Goal: Information Seeking & Learning: Learn about a topic

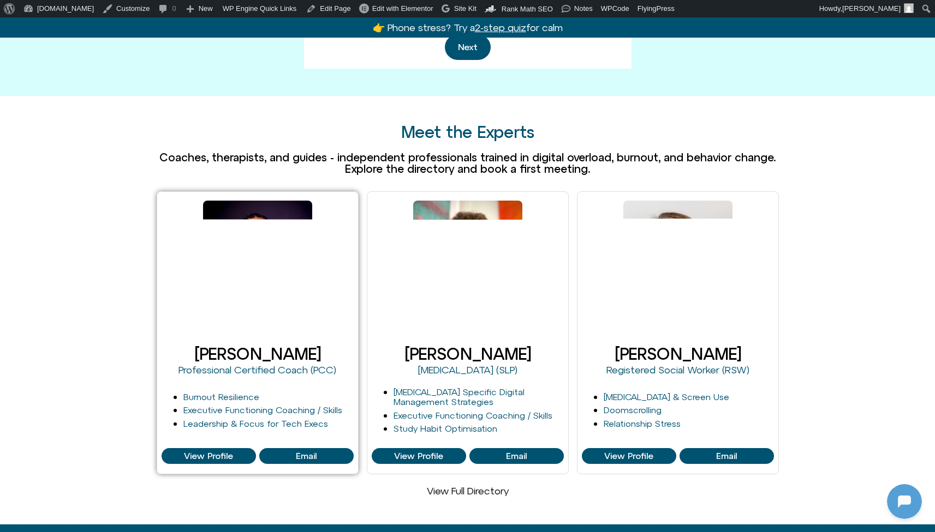
scroll to position [658, 0]
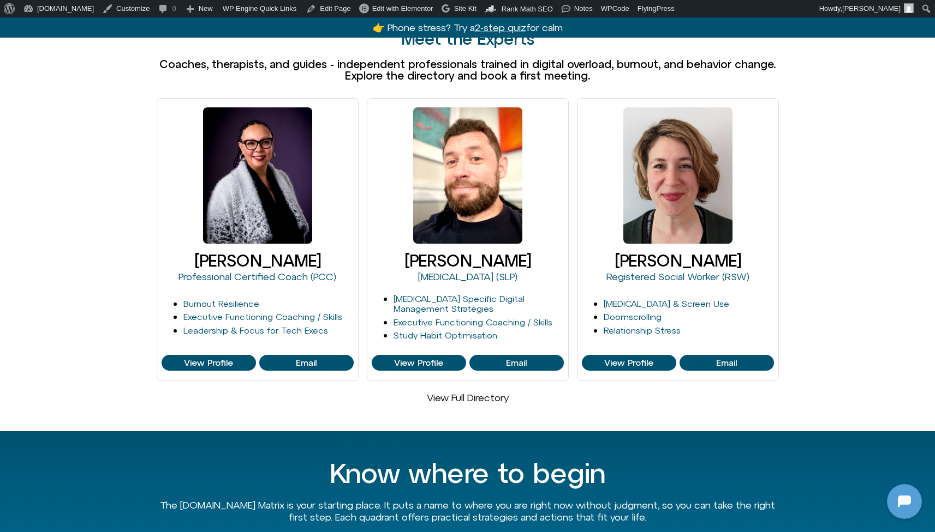
click at [457, 392] on link "View Full Directory" at bounding box center [468, 397] width 82 height 11
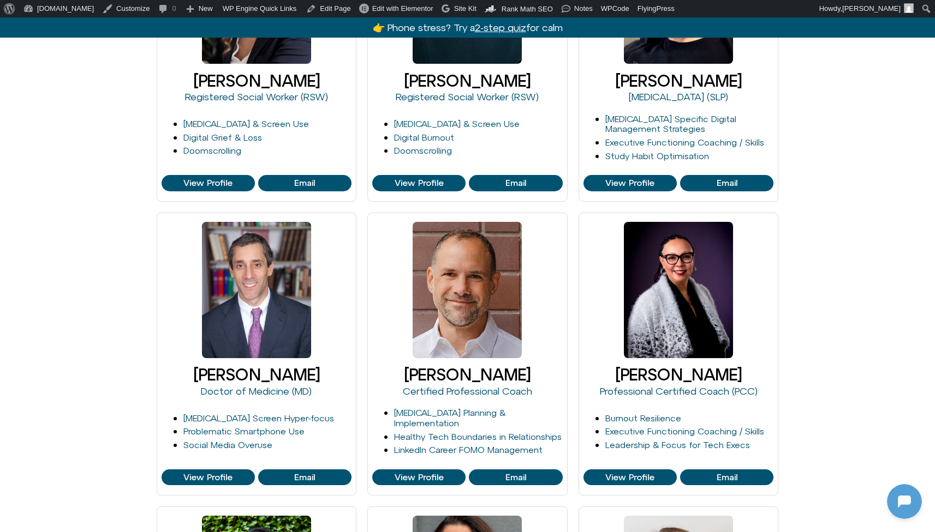
scroll to position [332, 0]
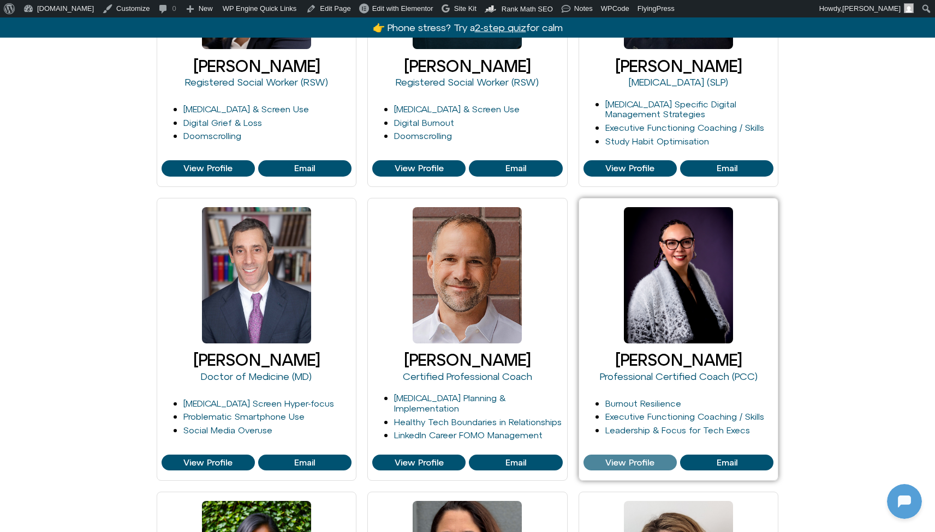
click at [629, 461] on span "View Profile" at bounding box center [629, 463] width 49 height 10
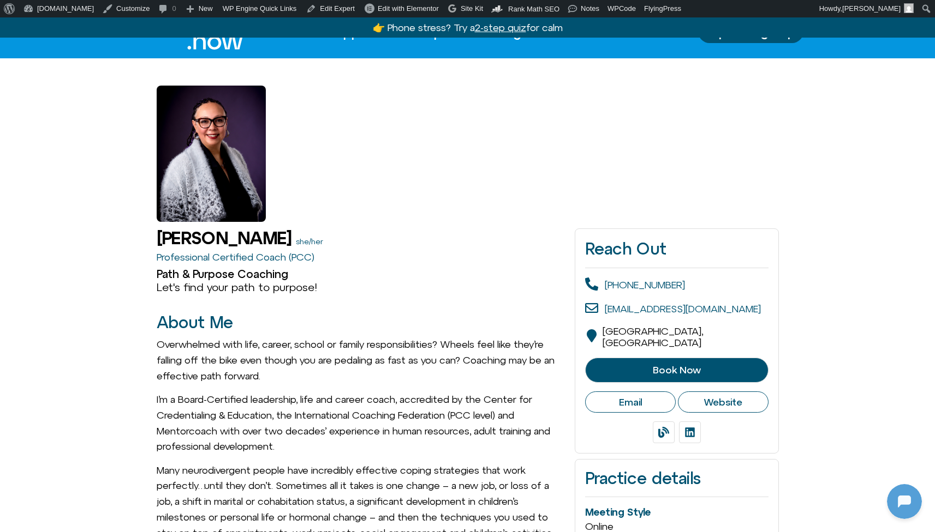
scroll to position [615, 0]
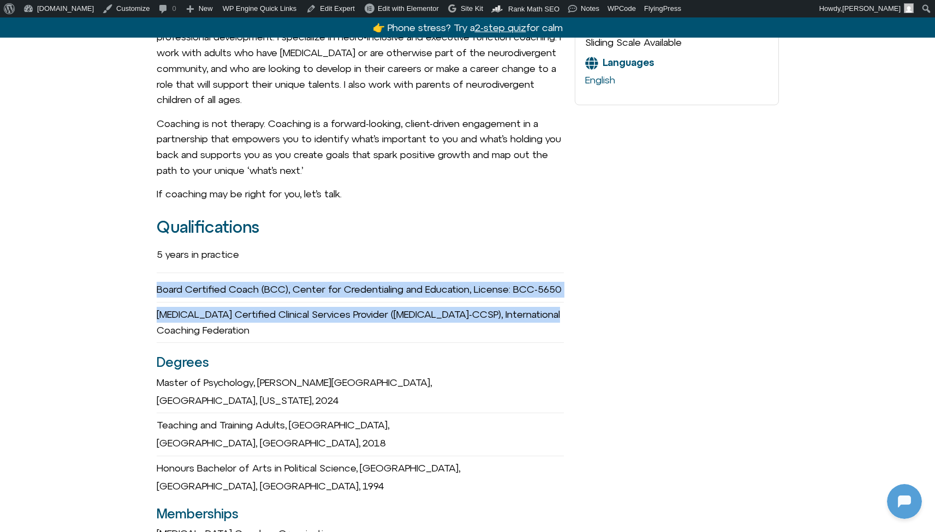
drag, startPoint x: 158, startPoint y: 251, endPoint x: 295, endPoint y: 332, distance: 159.0
click at [295, 332] on div "5 years in practice Board Certified Coach (BCC), Center for Credentialing and E…" at bounding box center [361, 417] width 408 height 350
click at [295, 332] on div "ADHD Certified Clinical Services Provider (ADHD-CCSP), International Coaching F…" at bounding box center [361, 323] width 408 height 41
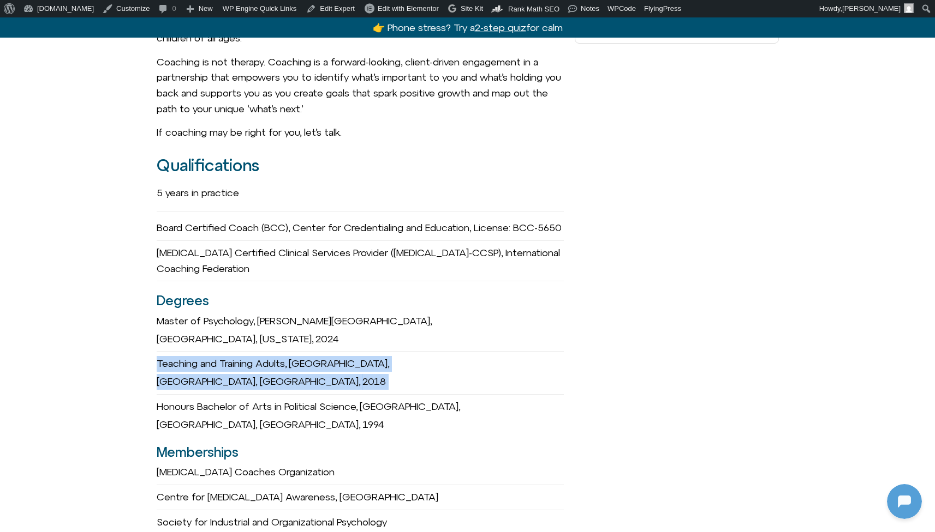
drag, startPoint x: 173, startPoint y: 338, endPoint x: 257, endPoint y: 362, distance: 86.9
click at [257, 362] on div "5 years in practice Board Certified Coach (BCC), Center for Credentialing and E…" at bounding box center [361, 355] width 408 height 350
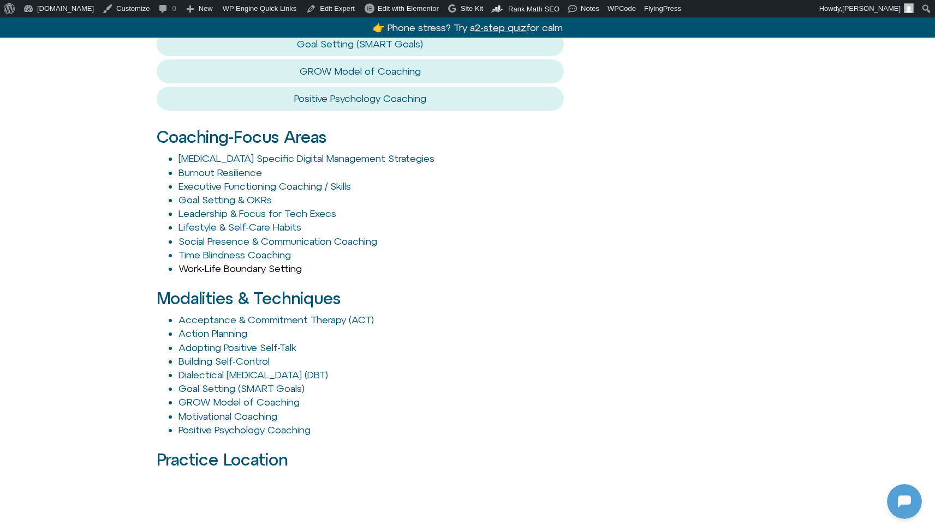
scroll to position [1292, 0]
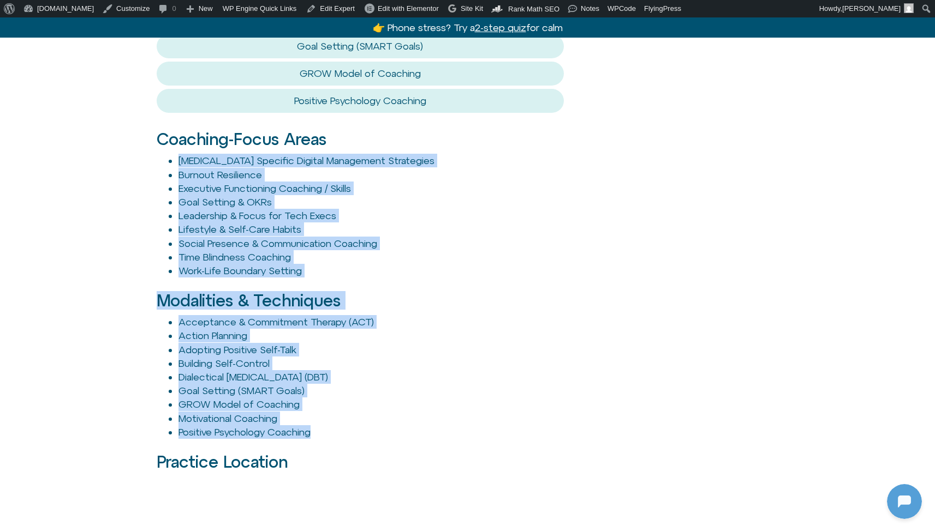
drag, startPoint x: 163, startPoint y: 101, endPoint x: 426, endPoint y: 387, distance: 388.8
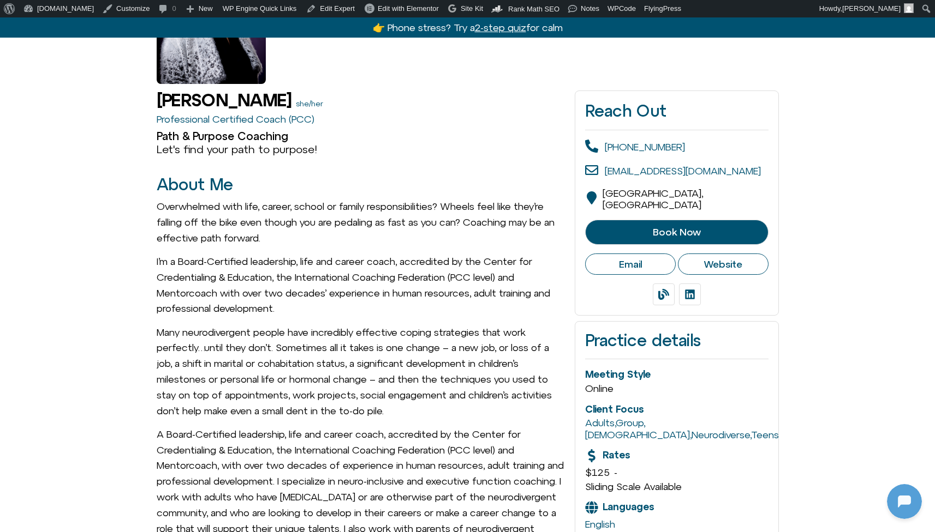
scroll to position [96, 0]
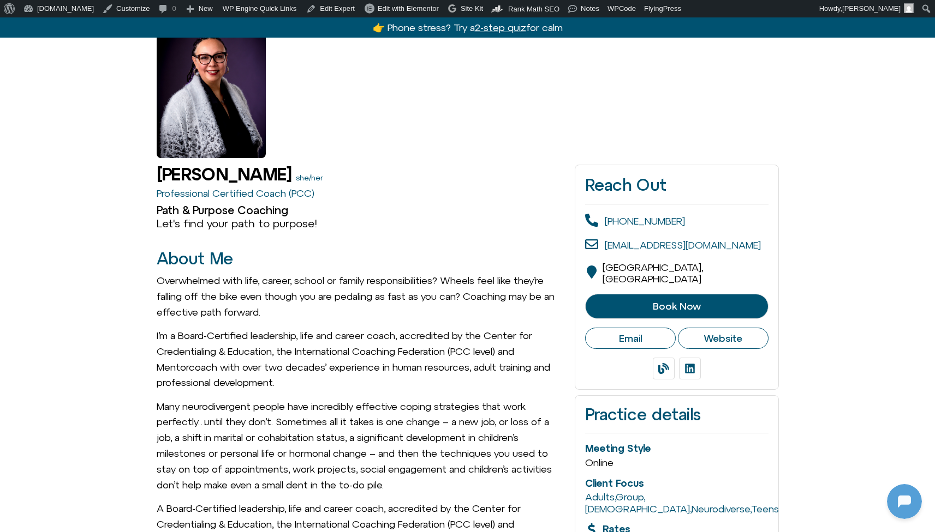
click at [654, 301] on span "Book Now" at bounding box center [677, 306] width 48 height 11
click at [739, 333] on span "Website" at bounding box center [722, 339] width 39 height 12
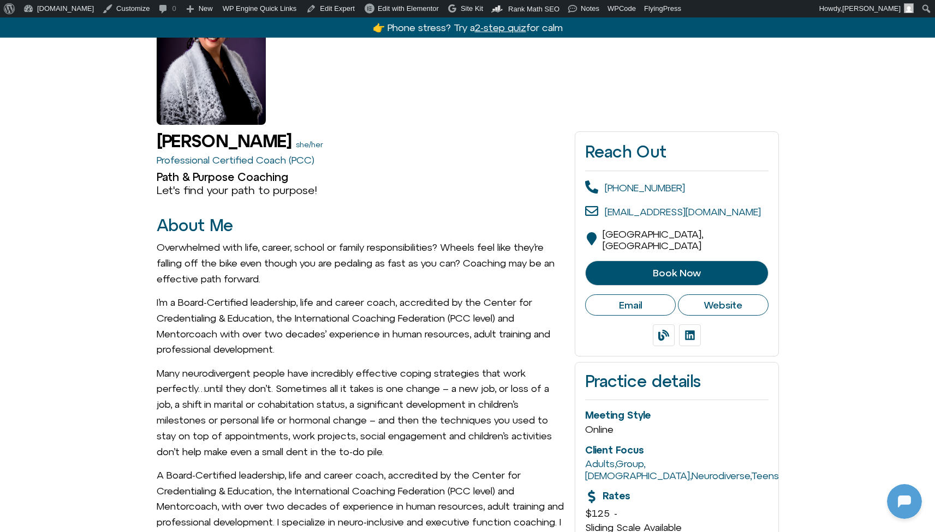
scroll to position [0, 0]
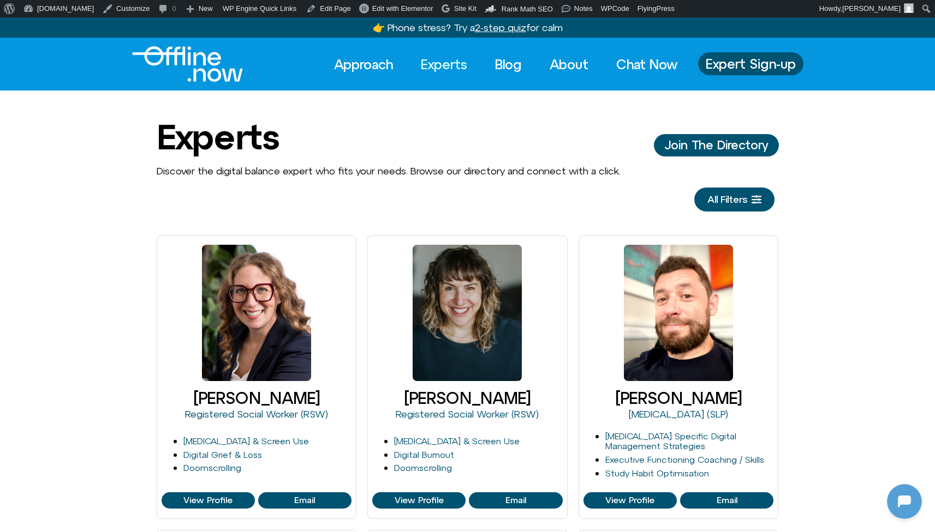
scroll to position [145, 0]
click at [898, 494] on div at bounding box center [901, 499] width 35 height 35
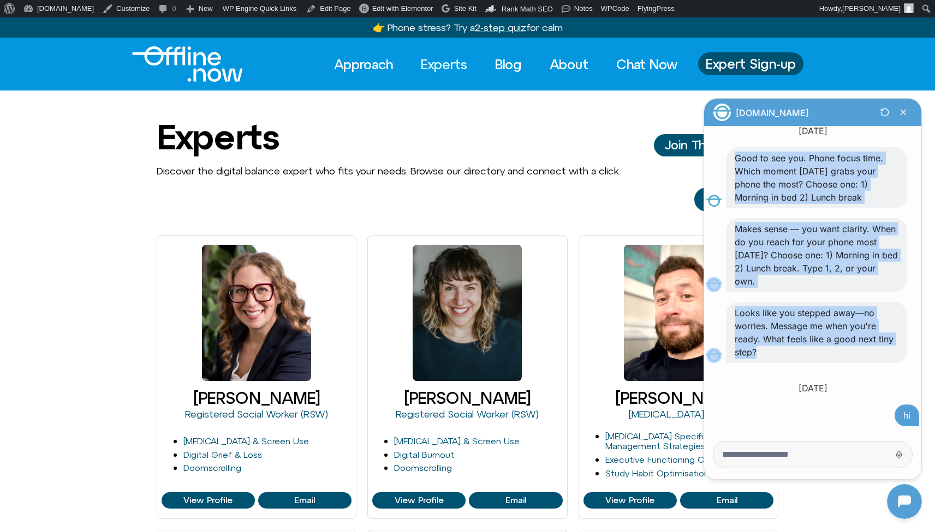
drag, startPoint x: 743, startPoint y: 163, endPoint x: 845, endPoint y: 356, distance: 218.2
click at [845, 356] on div "Offline.now s 2025-08-13 Good to see you. Phone focus time. Which moment today …" at bounding box center [812, 277] width 213 height 352
click at [845, 356] on p "Looks like you stepped away—no worries. Message me when you're ready. What feel…" at bounding box center [816, 333] width 164 height 52
drag, startPoint x: 837, startPoint y: 356, endPoint x: 745, endPoint y: 153, distance: 223.1
click at [746, 145] on div "Offline.now s 2025-08-13 Good to see you. Phone focus time. Which moment today …" at bounding box center [812, 277] width 213 height 352
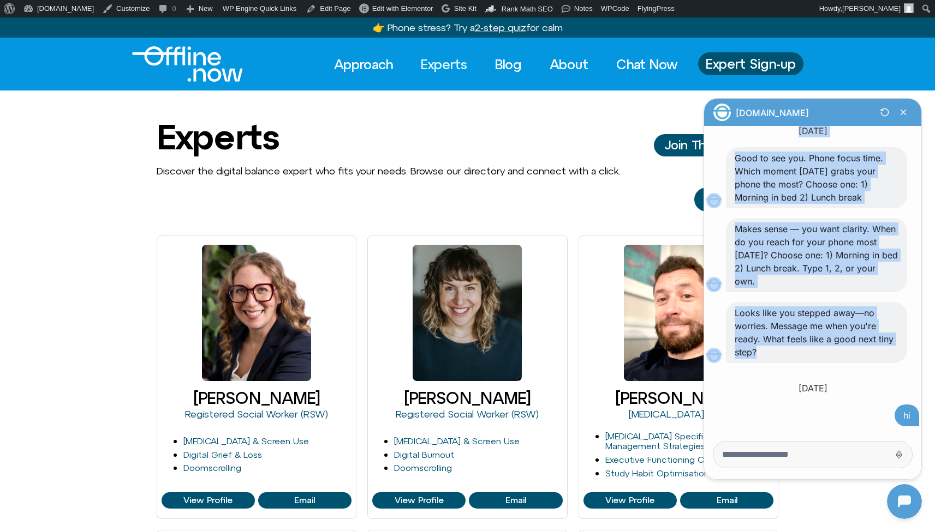
click at [746, 161] on p "Good to see you. Phone focus time. Which moment [DATE] grabs your phone the mos…" at bounding box center [816, 178] width 164 height 52
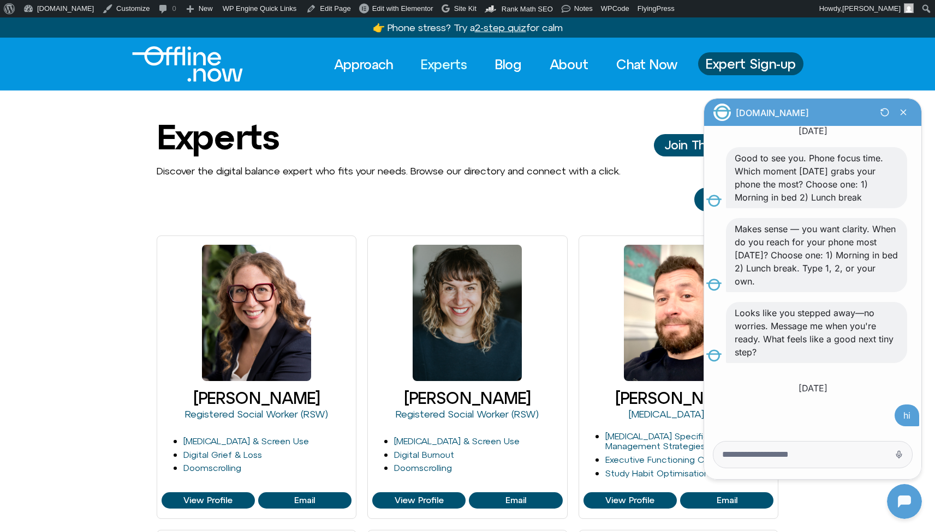
click at [552, 188] on div "All Filters Reset" at bounding box center [468, 200] width 622 height 24
drag, startPoint x: 904, startPoint y: 111, endPoint x: 1458, endPoint y: 244, distance: 570.2
click at [904, 111] on icon "Close Chatbot Button" at bounding box center [903, 112] width 5 height 5
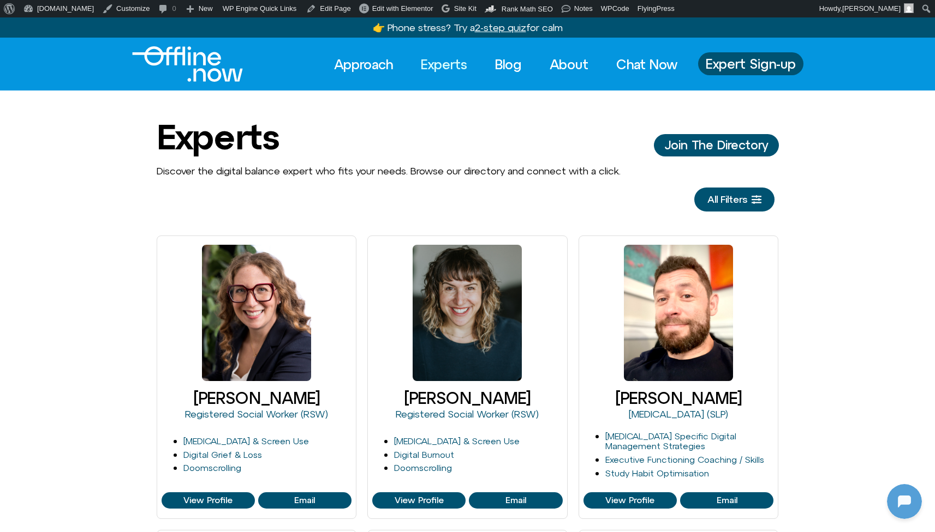
click at [208, 67] on img "Logo" at bounding box center [187, 63] width 111 height 35
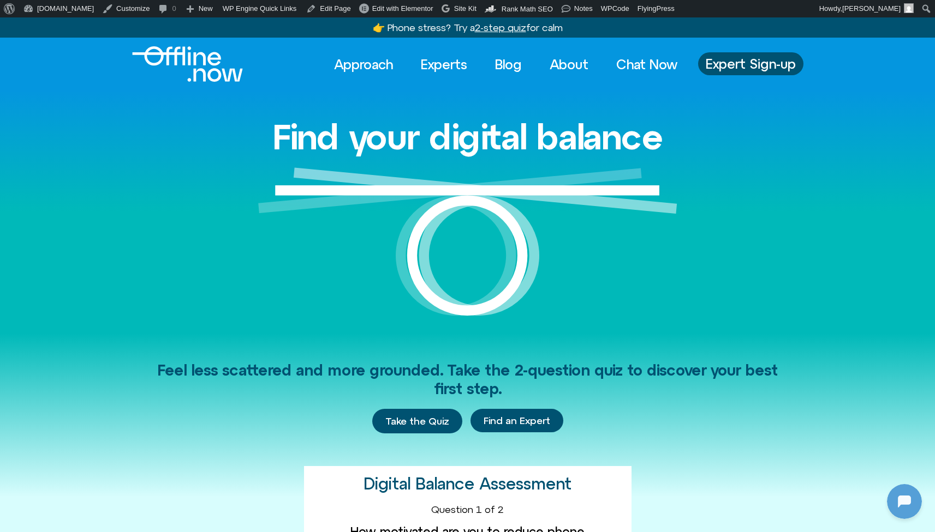
scroll to position [145, 0]
click at [511, 65] on link "Blog" at bounding box center [508, 64] width 46 height 24
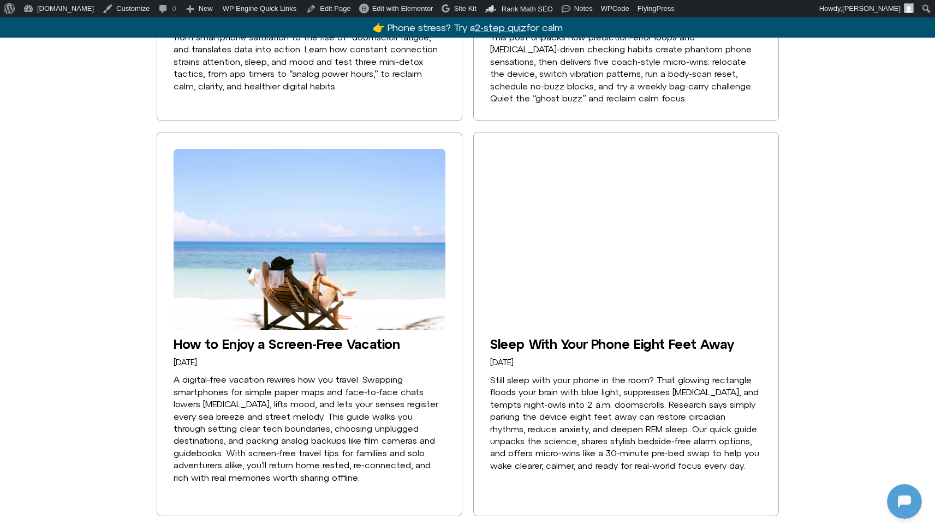
scroll to position [2317, 0]
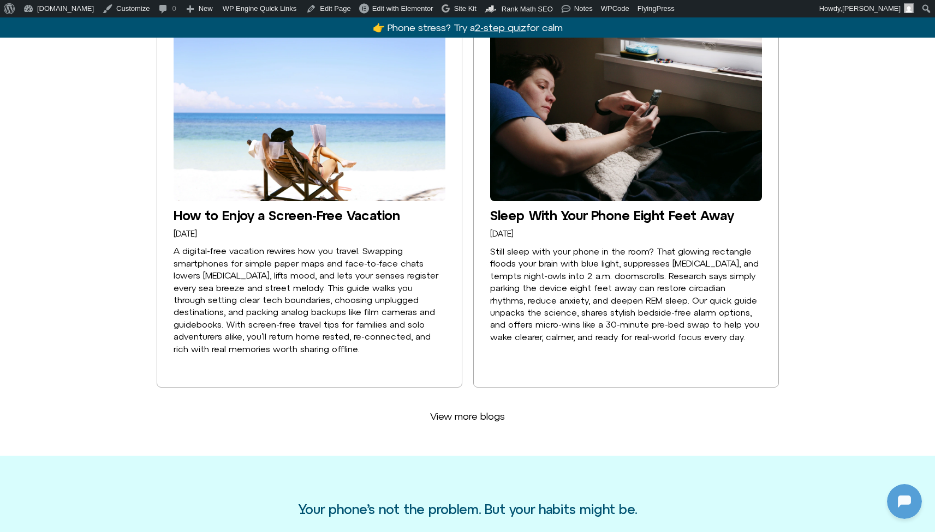
click at [475, 411] on span "View more blogs" at bounding box center [467, 417] width 75 height 12
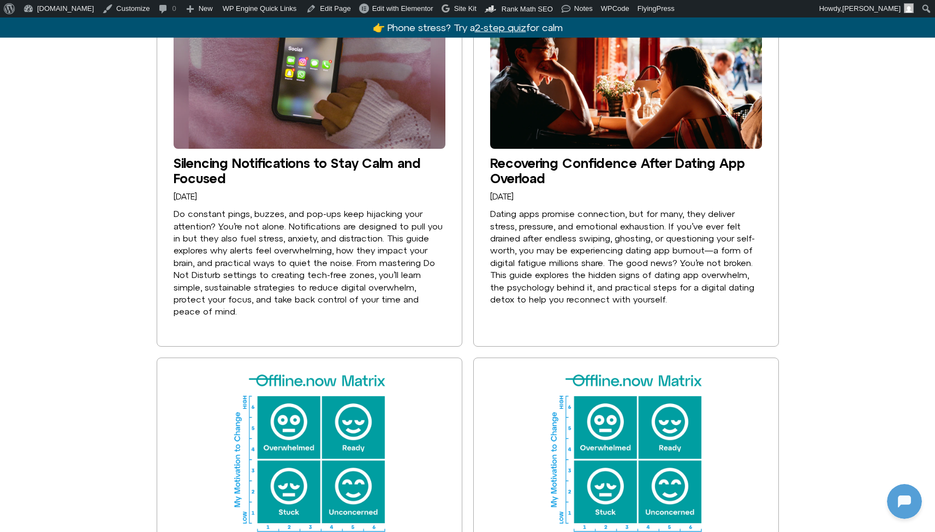
scroll to position [392, 0]
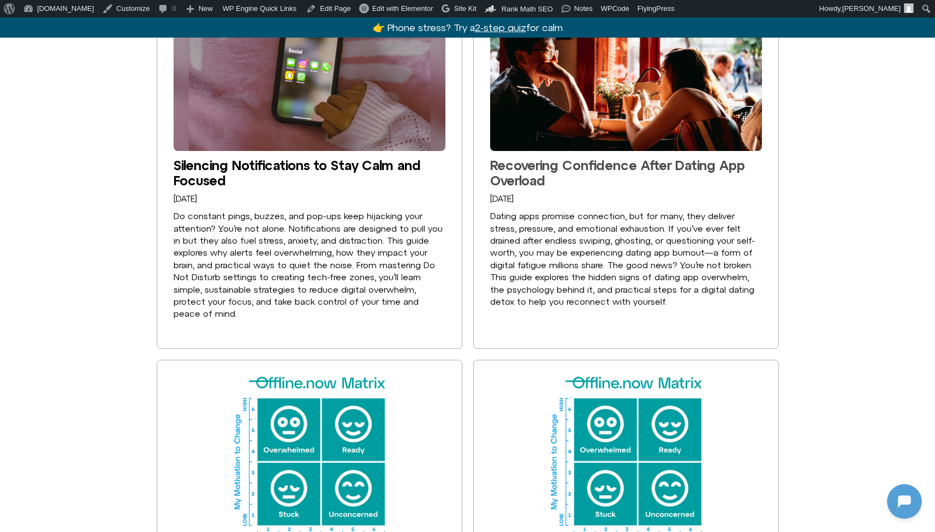
click at [521, 160] on link "Recovering Confidence After Dating App Overload" at bounding box center [617, 173] width 255 height 31
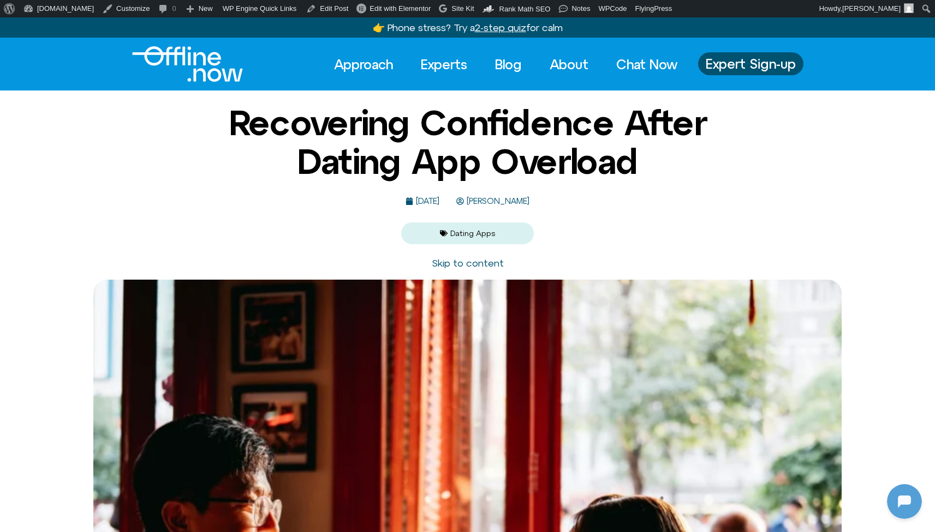
scroll to position [145, 0]
click at [623, 222] on div "Recovering Confidence After Dating App Overload [DATE] [PERSON_NAME] Dating Apps" at bounding box center [467, 174] width 529 height 140
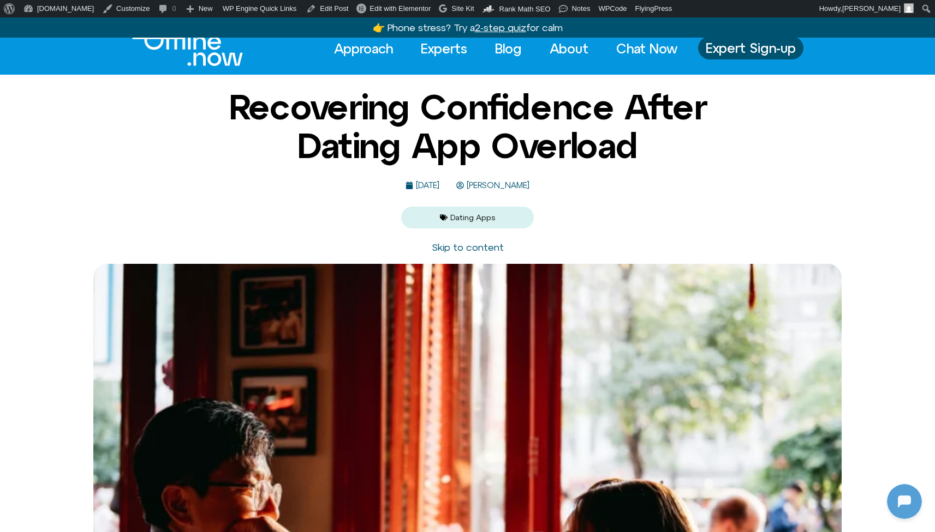
scroll to position [0, 0]
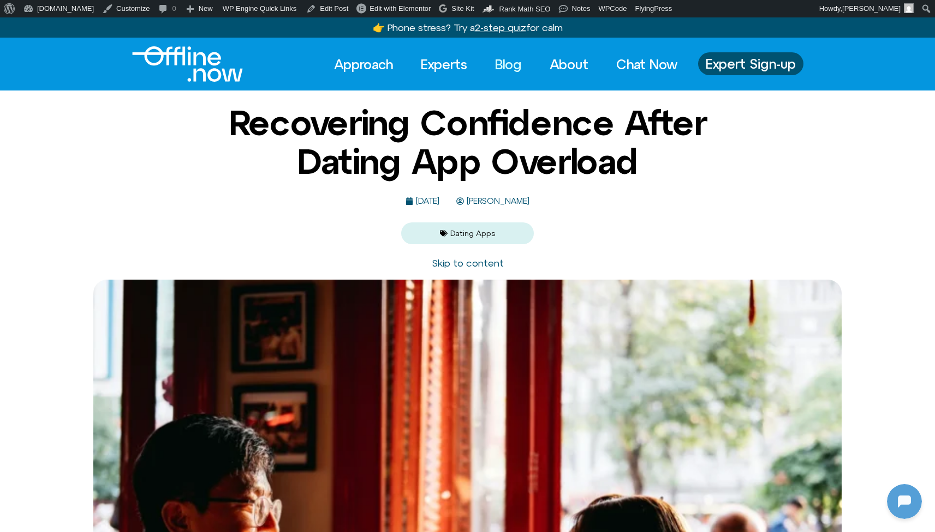
click at [500, 64] on link "Blog" at bounding box center [508, 64] width 46 height 24
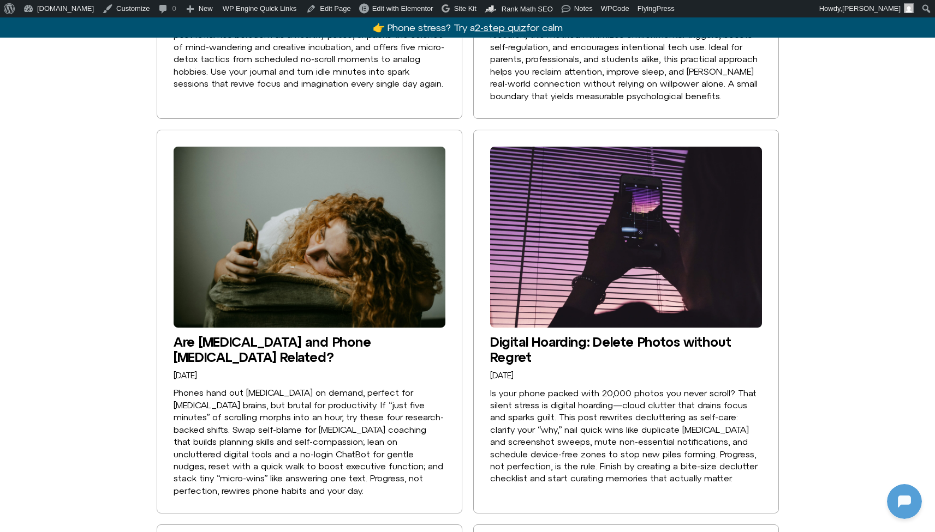
scroll to position [1410, 0]
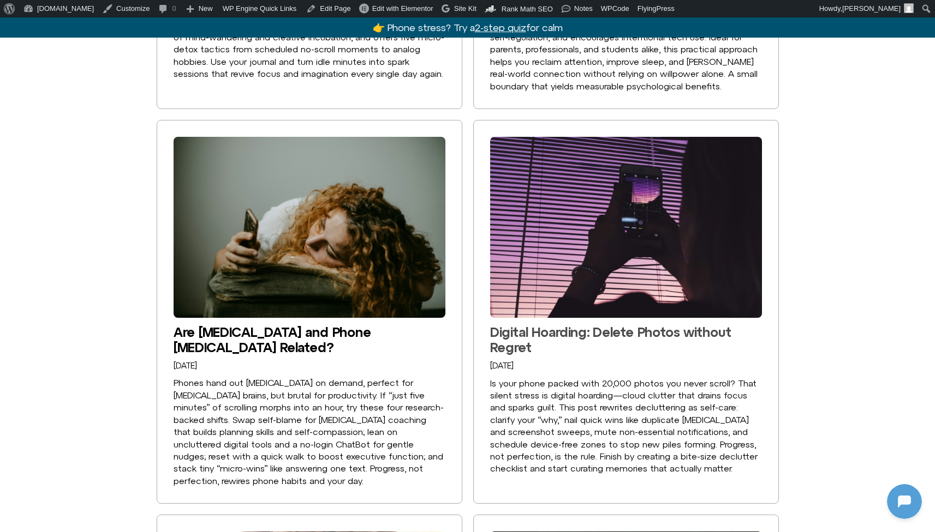
click at [550, 325] on link "Digital Hoarding: Delete Photos without Regret" at bounding box center [610, 340] width 241 height 31
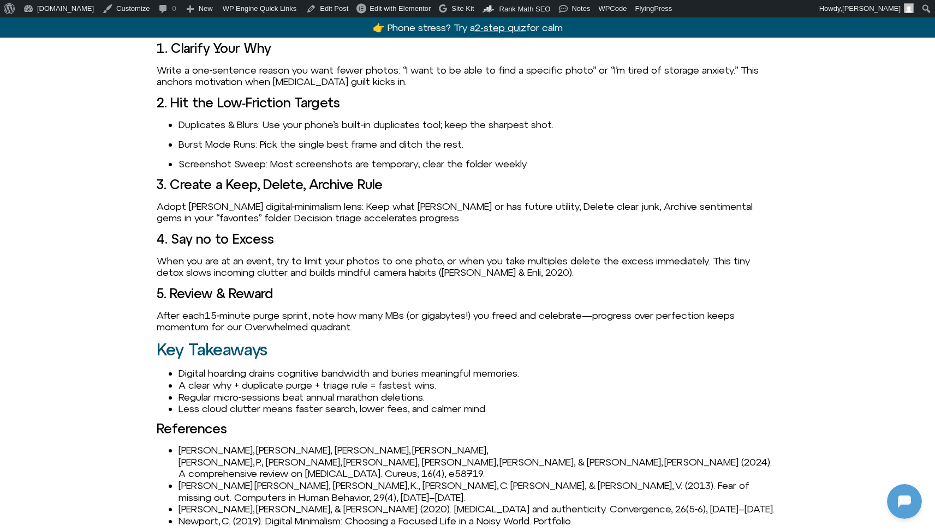
scroll to position [1153, 0]
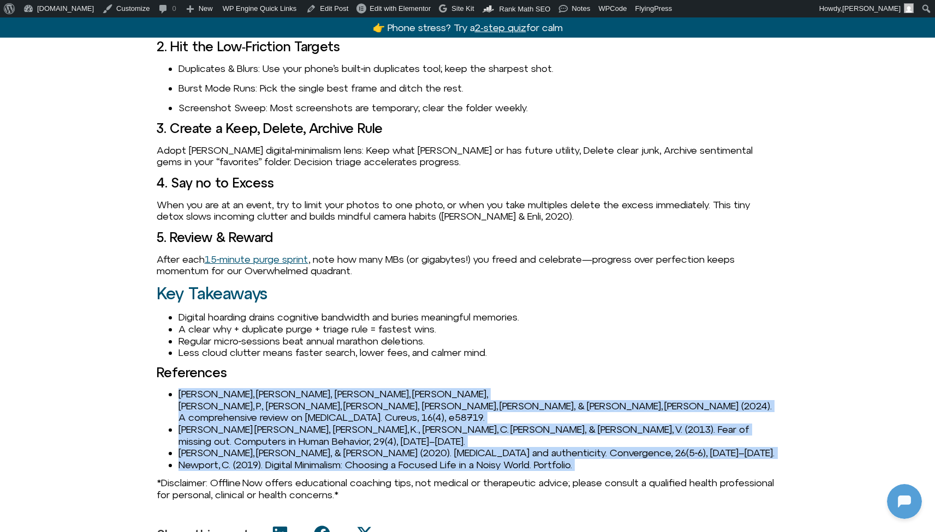
drag, startPoint x: 178, startPoint y: 382, endPoint x: 705, endPoint y: 457, distance: 532.4
click at [705, 457] on div "Why Your Camera Roll Feels Heavy Scrolling past thousands of screenshots, burst…" at bounding box center [468, 163] width 622 height 691
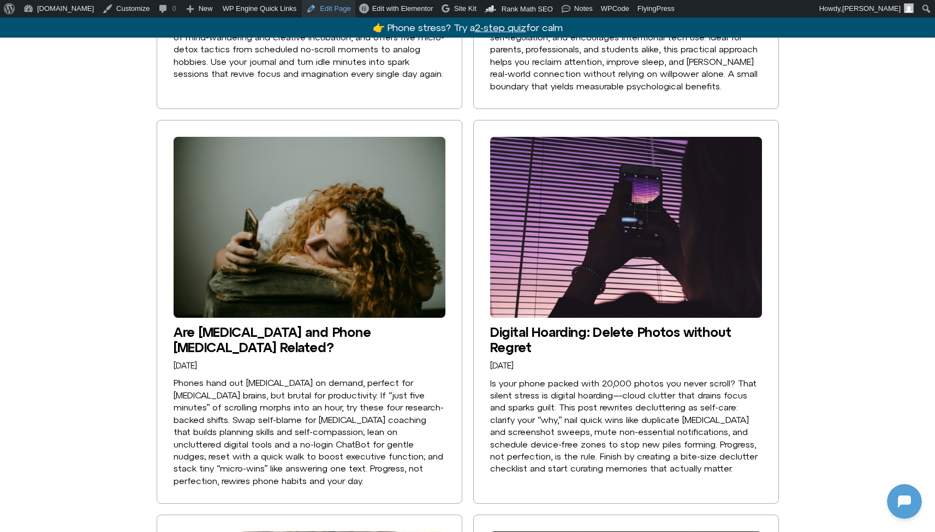
scroll to position [145, 0]
